Goal: Find specific page/section: Find specific page/section

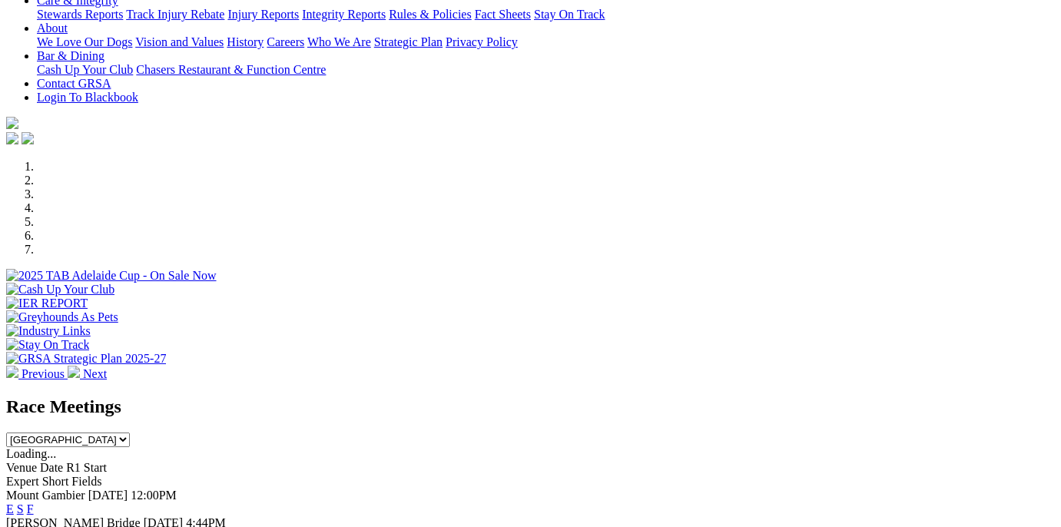
scroll to position [474, 0]
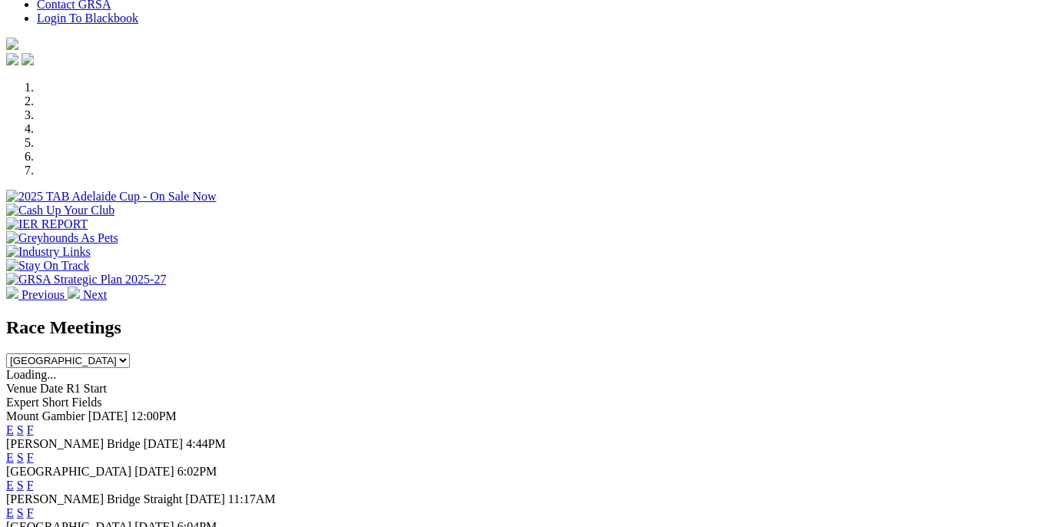
click at [34, 451] on link "F" at bounding box center [30, 457] width 7 height 13
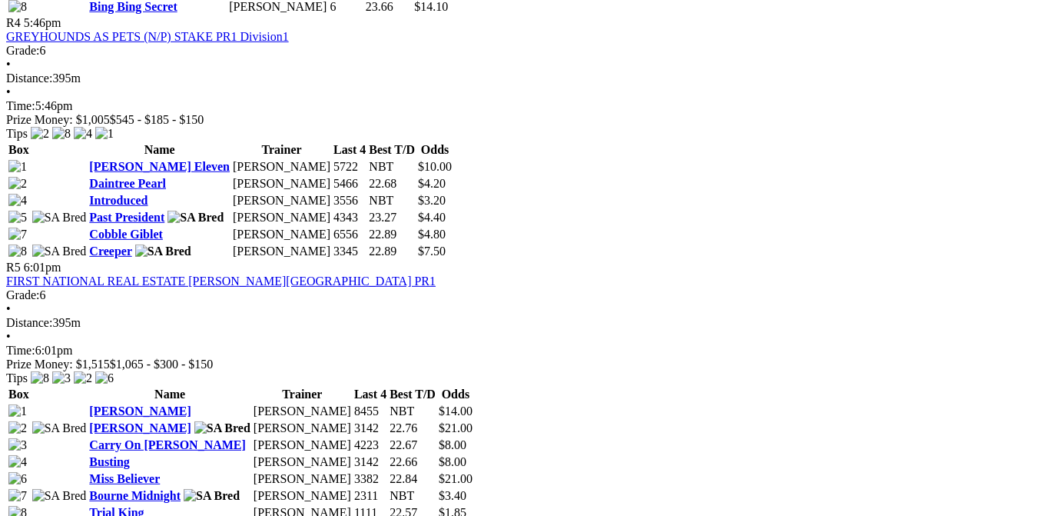
scroll to position [1702, 0]
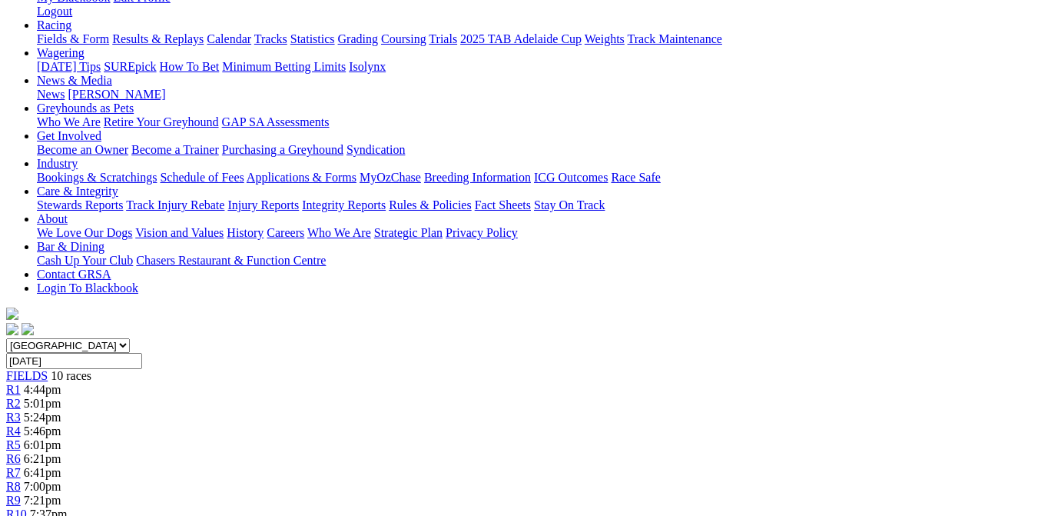
scroll to position [0, 0]
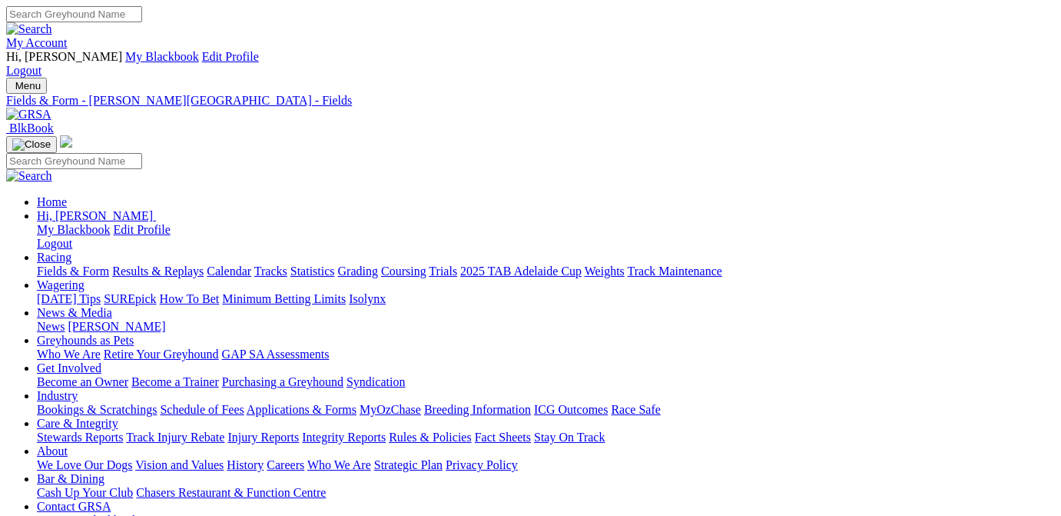
click at [67, 264] on link "Fields & Form" at bounding box center [73, 270] width 72 height 13
